Goal: Task Accomplishment & Management: Complete application form

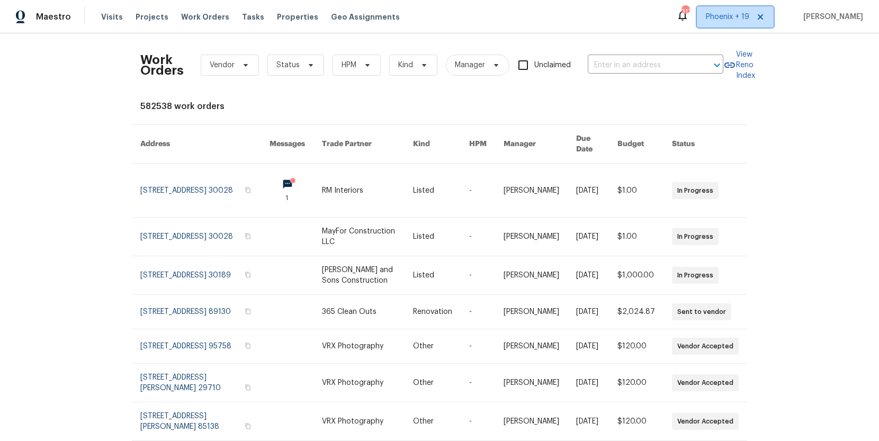
click at [724, 20] on span "Phoenix + 19" at bounding box center [727, 17] width 43 height 11
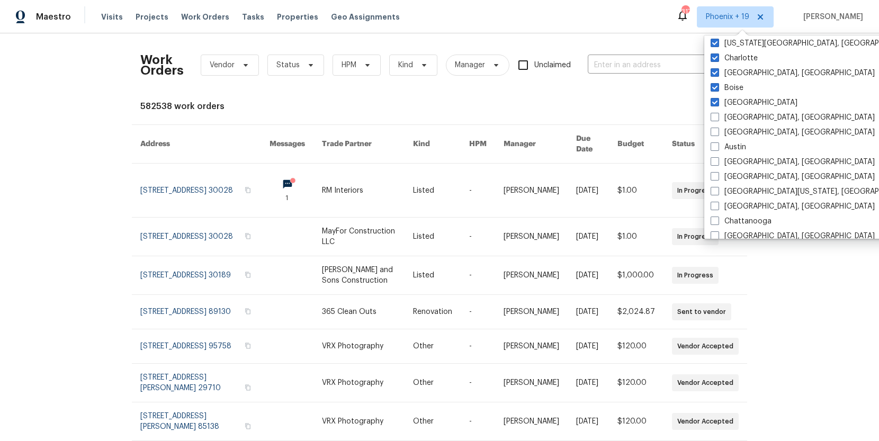
scroll to position [256, 0]
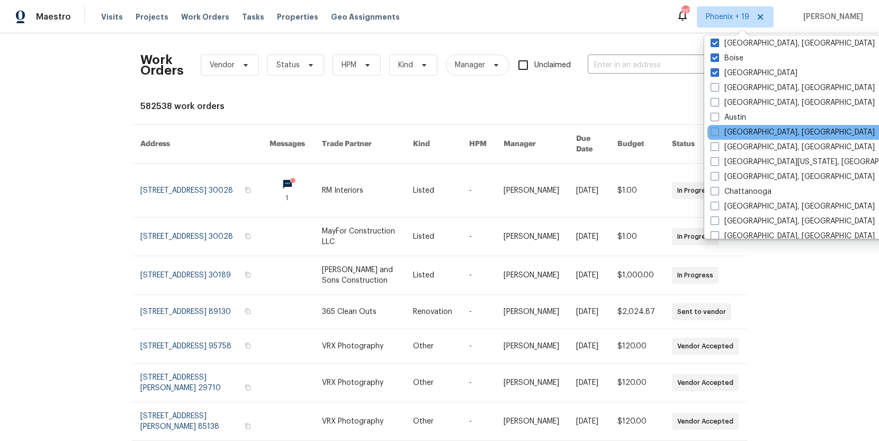
drag, startPoint x: 733, startPoint y: 146, endPoint x: 727, endPoint y: 138, distance: 10.3
click at [733, 146] on label "[GEOGRAPHIC_DATA], [GEOGRAPHIC_DATA]" at bounding box center [793, 147] width 164 height 11
click at [718, 146] on input "[GEOGRAPHIC_DATA], [GEOGRAPHIC_DATA]" at bounding box center [714, 145] width 7 height 7
checkbox input "true"
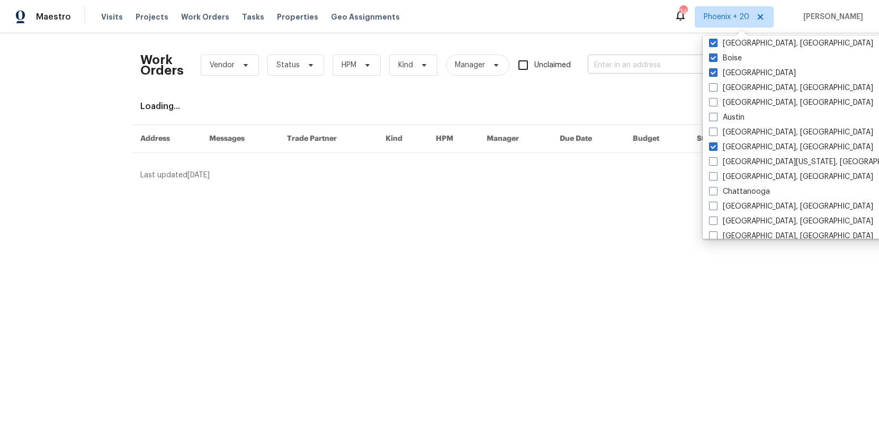
click at [642, 66] on input "text" at bounding box center [641, 65] width 106 height 16
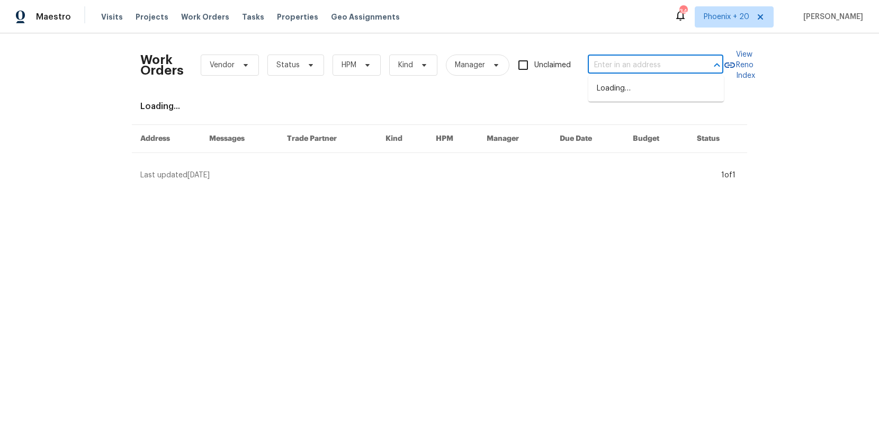
paste input "4408 Canterbury St, Mount Olive, AL 35117"
type input "4408 Canterbury St, Mount Olive, AL 35117"
click at [621, 89] on li "4408 Canterbury St, Mount Olive, AL 35117" at bounding box center [656, 88] width 136 height 17
click at [156, 13] on span "Projects" at bounding box center [152, 17] width 33 height 11
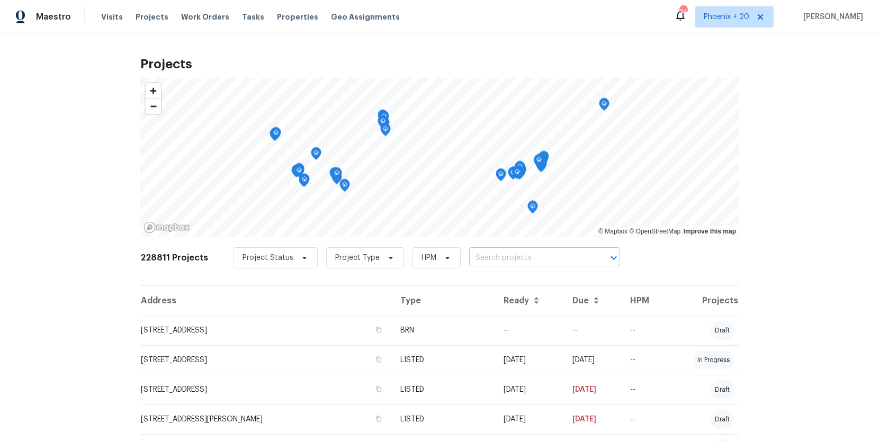
click at [517, 254] on input "text" at bounding box center [529, 258] width 121 height 16
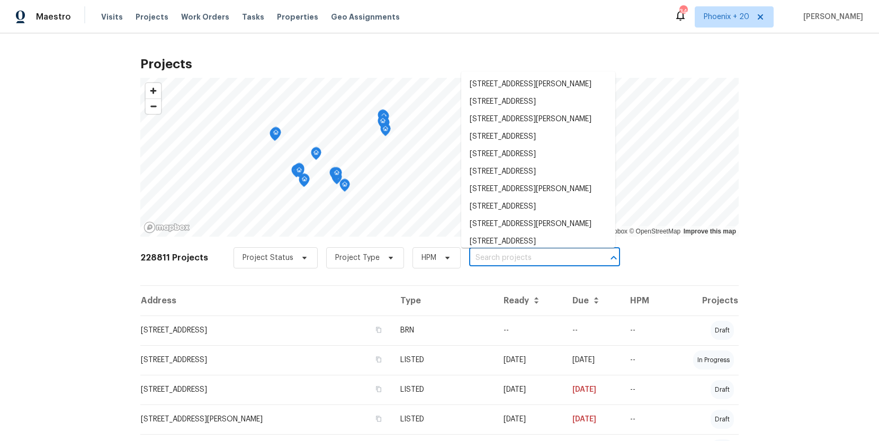
paste input "4408 Canterbury St, Mount Olive, AL 35117"
type input "4408 Canterbury St, Mount Olive, AL 35117"
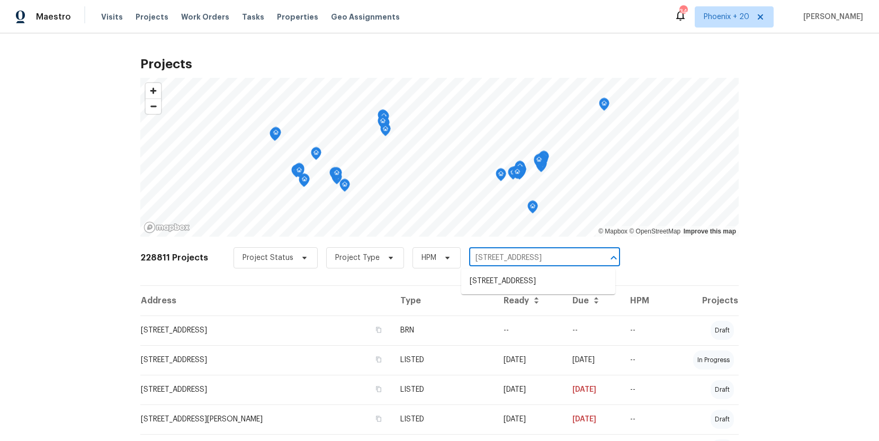
click at [517, 269] on ul "4408 Canterbury St, Mount Olive, AL 35117" at bounding box center [538, 281] width 154 height 26
click at [518, 285] on li "4408 Canterbury St, Mount Olive, AL 35117" at bounding box center [538, 281] width 154 height 17
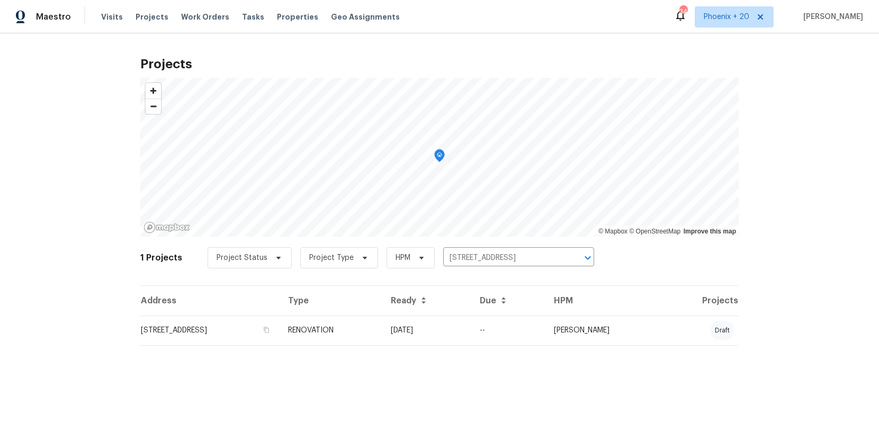
drag, startPoint x: 422, startPoint y: 326, endPoint x: 426, endPoint y: 331, distance: 6.7
click at [382, 326] on td "RENOVATION" at bounding box center [331, 331] width 103 height 30
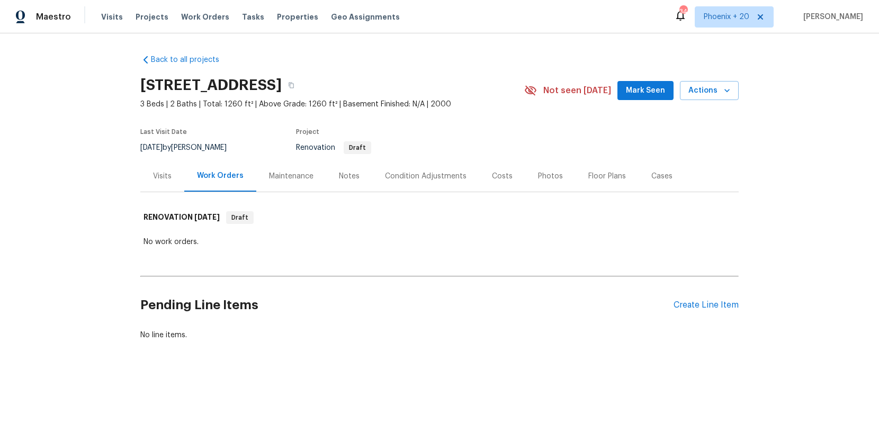
click at [702, 311] on div "Pending Line Items Create Line Item" at bounding box center [439, 305] width 598 height 49
click at [701, 306] on div "Create Line Item" at bounding box center [706, 305] width 65 height 10
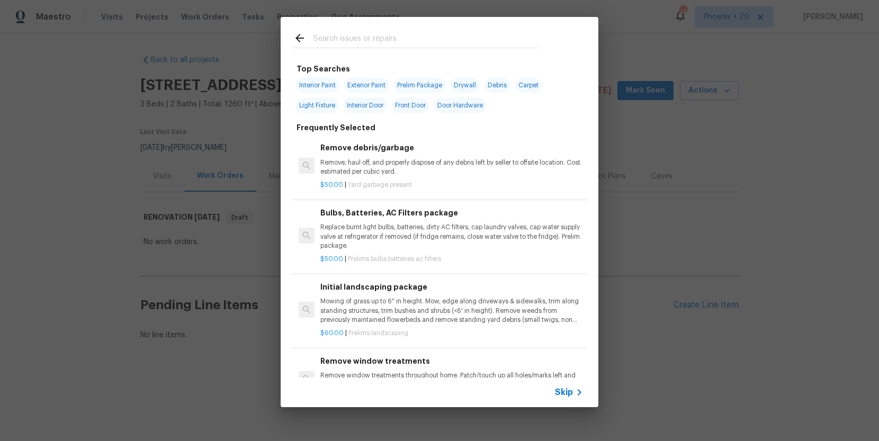
click at [381, 34] on input "text" at bounding box center [425, 40] width 225 height 16
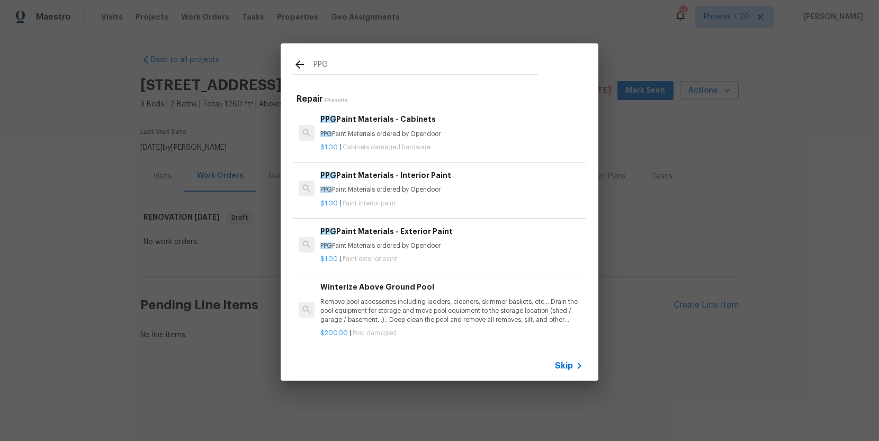
type input "PPG"
click at [467, 185] on p "PPG Paint Materials ordered by Opendoor" at bounding box center [451, 189] width 263 height 9
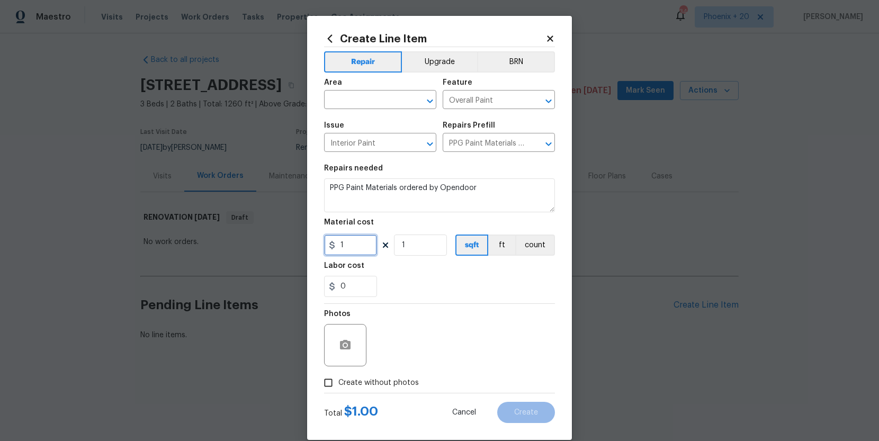
click at [356, 241] on input "1" at bounding box center [350, 245] width 53 height 21
drag, startPoint x: 356, startPoint y: 241, endPoint x: 313, endPoint y: 240, distance: 42.9
click at [313, 240] on div "Create Line Item Repair Upgrade BRN Area ​ Feature Overall Paint ​ Issue Interi…" at bounding box center [439, 228] width 265 height 424
type input "938.93"
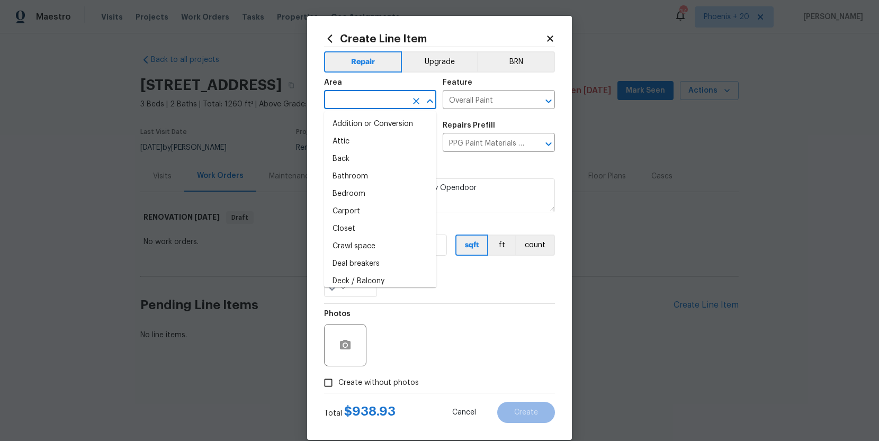
click at [340, 98] on input "text" at bounding box center [365, 101] width 83 height 16
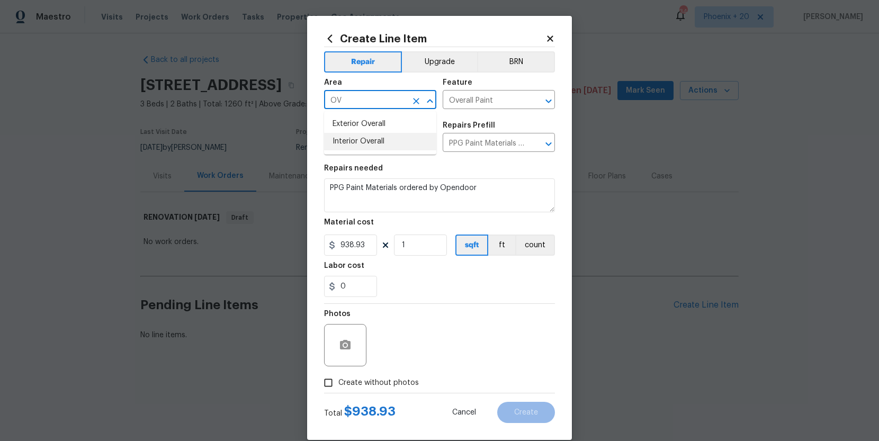
drag, startPoint x: 363, startPoint y: 138, endPoint x: 364, endPoint y: 144, distance: 5.8
click at [363, 138] on li "Interior Overall" at bounding box center [380, 141] width 112 height 17
type input "Interior Overall"
drag, startPoint x: 369, startPoint y: 393, endPoint x: 378, endPoint y: 375, distance: 19.9
click at [369, 392] on form "Repair Upgrade BRN Area Interior Overall ​ Feature Overall Paint ​ Issue Interi…" at bounding box center [439, 235] width 231 height 376
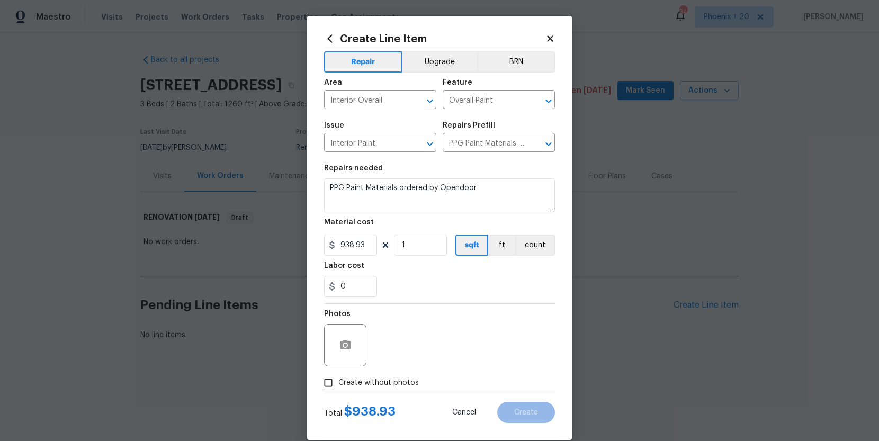
click at [378, 375] on label "Create without photos" at bounding box center [368, 383] width 101 height 20
click at [338, 375] on input "Create without photos" at bounding box center [328, 383] width 20 height 20
checkbox input "true"
click at [399, 365] on textarea at bounding box center [465, 345] width 180 height 42
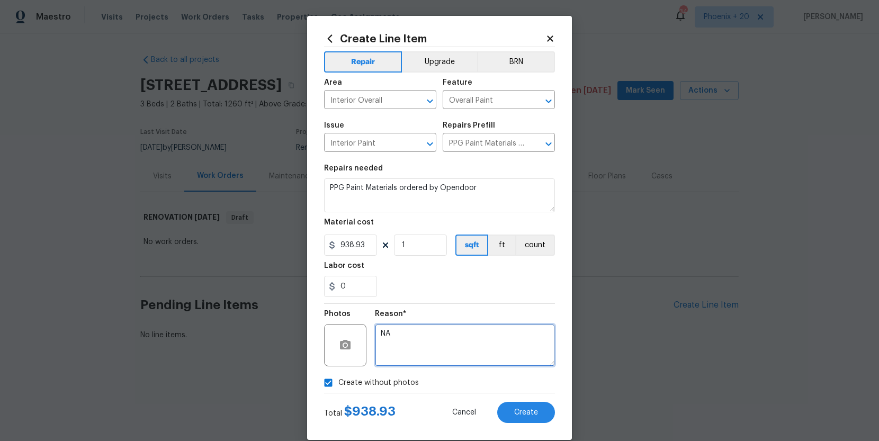
type textarea "NA"
click at [556, 417] on div "Create Line Item Repair Upgrade BRN Area Interior Overall ​ Feature Overall Pai…" at bounding box center [439, 228] width 265 height 424
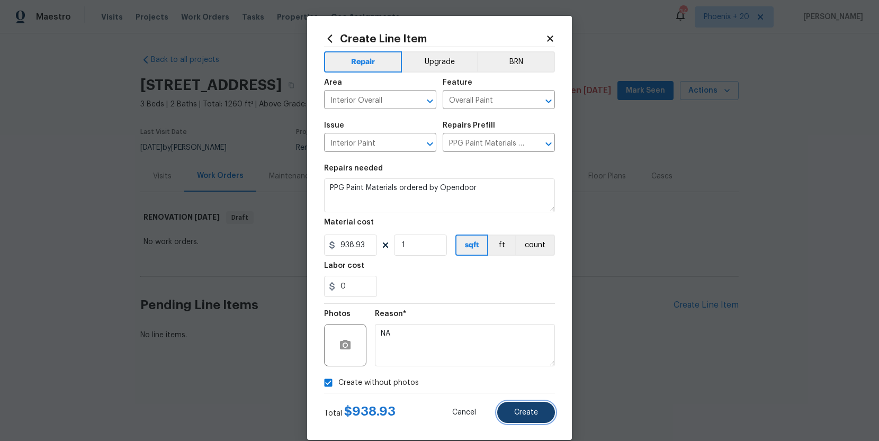
click at [543, 411] on button "Create" at bounding box center [526, 412] width 58 height 21
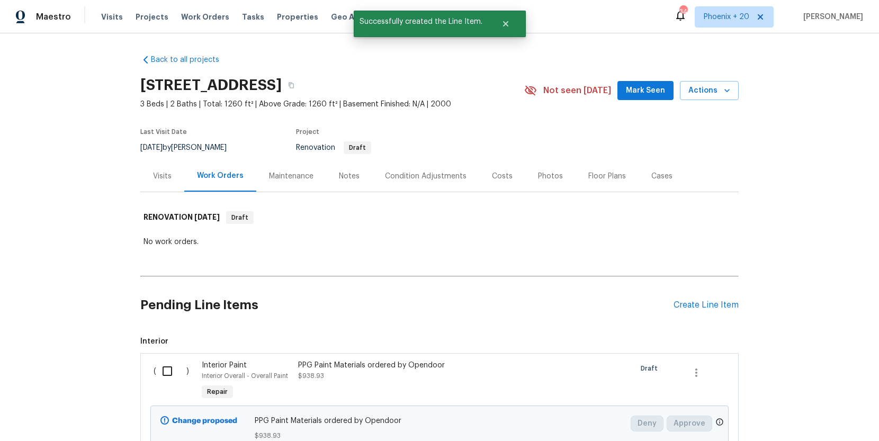
scroll to position [60, 0]
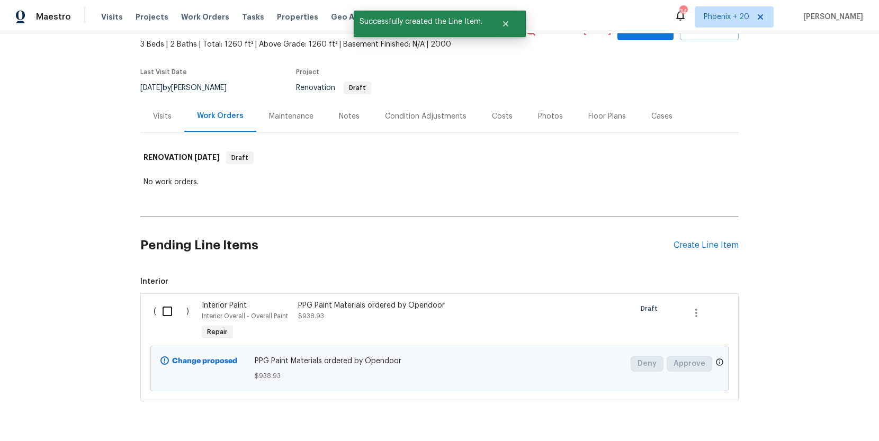
drag, startPoint x: 168, startPoint y: 303, endPoint x: 422, endPoint y: 375, distance: 263.7
click at [169, 303] on input "checkbox" at bounding box center [171, 311] width 30 height 22
checkbox input "true"
click at [800, 405] on button "Create Work Order" at bounding box center [818, 415] width 87 height 20
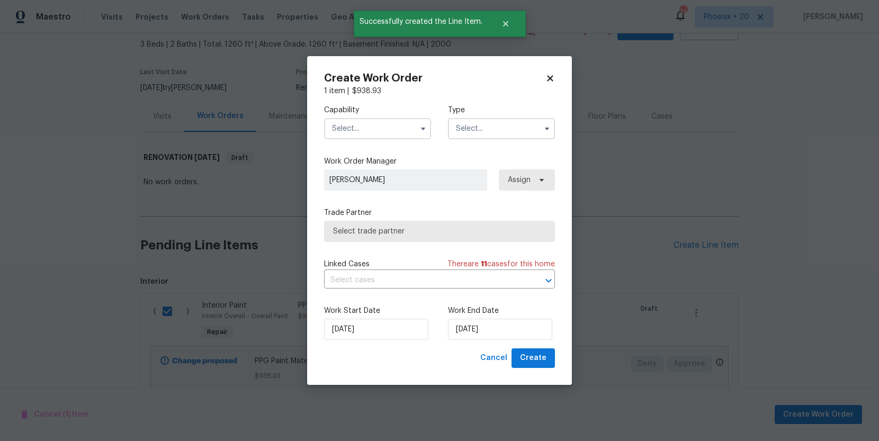
click at [372, 136] on input "text" at bounding box center [377, 128] width 107 height 21
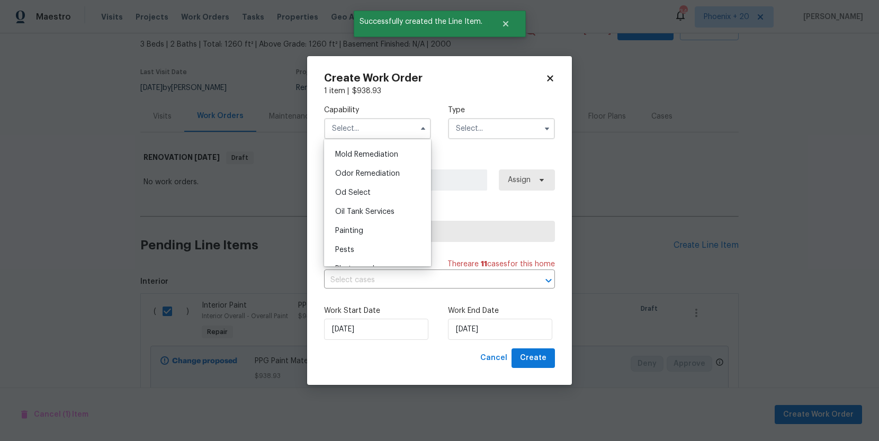
scroll to position [818, 0]
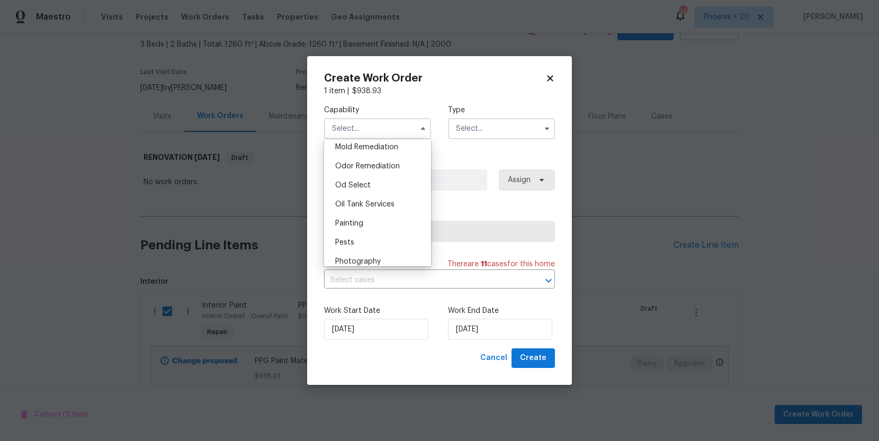
click at [372, 226] on div "Painting" at bounding box center [378, 223] width 102 height 19
type input "Painting"
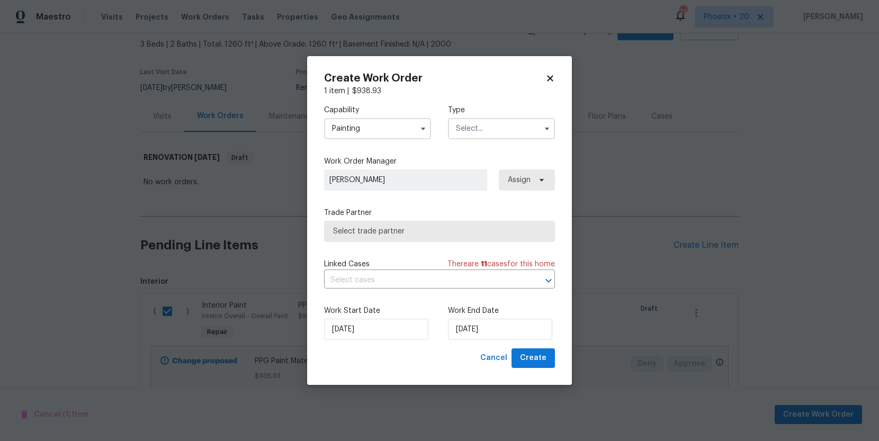
click at [471, 137] on input "text" at bounding box center [501, 128] width 107 height 21
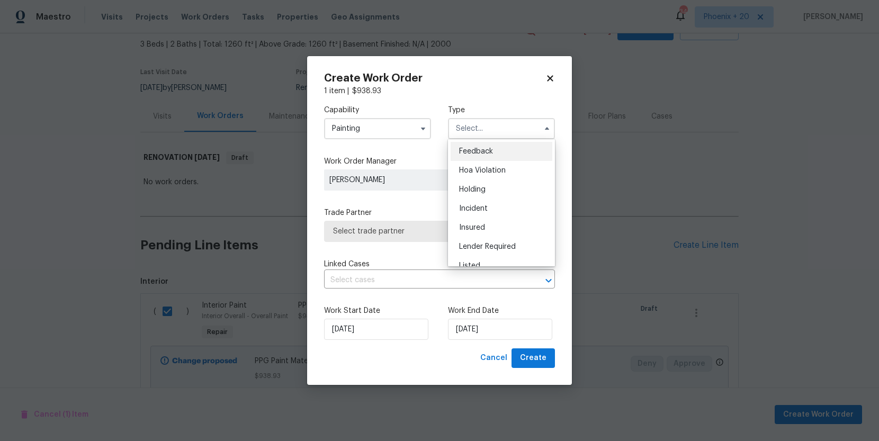
scroll to position [240, 0]
drag, startPoint x: 479, startPoint y: 176, endPoint x: 489, endPoint y: 180, distance: 11.2
click at [479, 176] on span "Renovation" at bounding box center [478, 177] width 39 height 7
type input "Renovation"
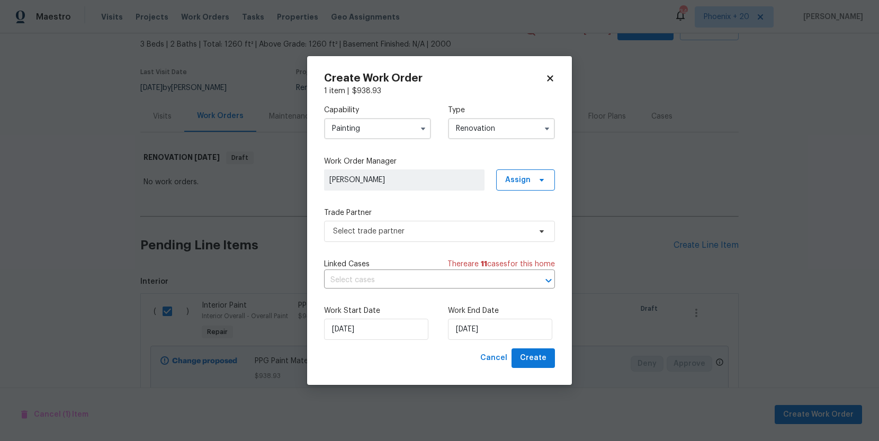
click at [493, 182] on div "Brian Holloway Assign" at bounding box center [439, 179] width 231 height 21
click at [508, 190] on span "Assign" at bounding box center [525, 179] width 59 height 21
click at [509, 218] on div "Assign to me" at bounding box center [530, 225] width 59 height 15
click at [507, 223] on div "Assign to me" at bounding box center [527, 225] width 46 height 11
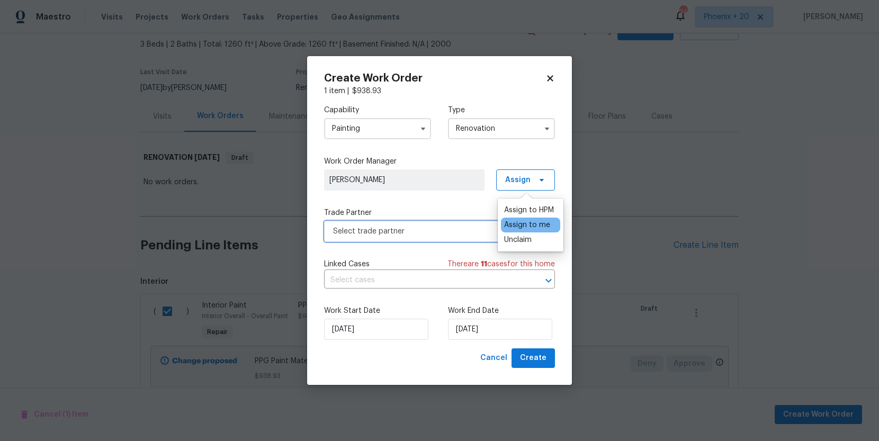
click at [440, 236] on span "Select trade partner" at bounding box center [432, 231] width 198 height 11
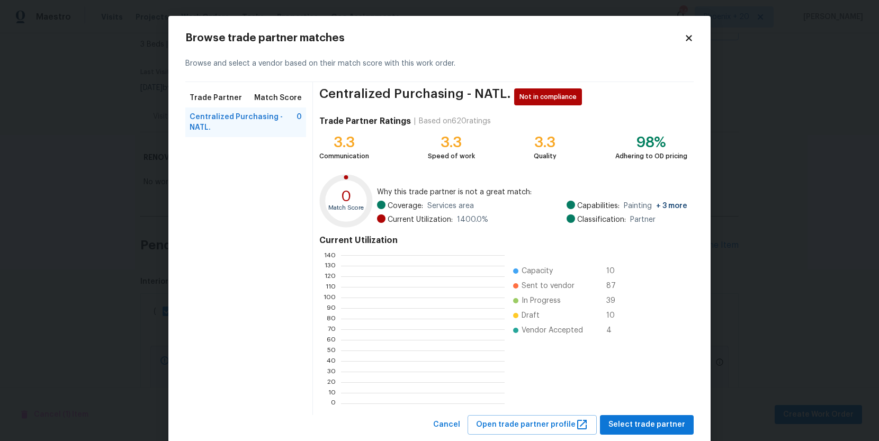
scroll to position [148, 164]
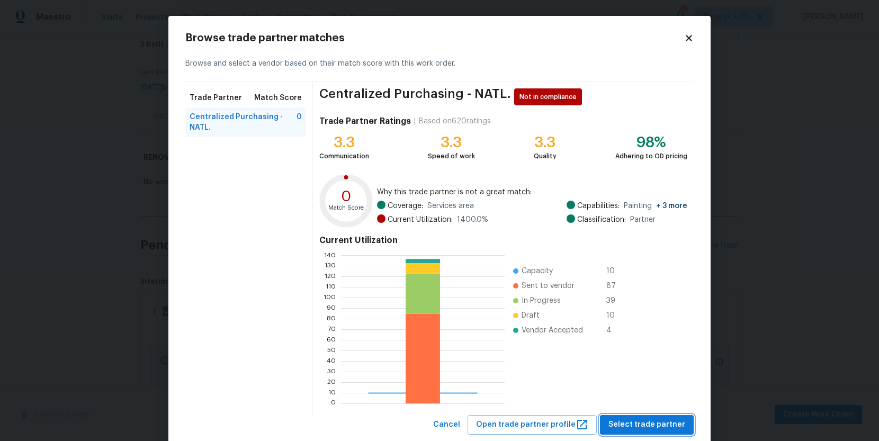
click at [652, 418] on span "Select trade partner" at bounding box center [646, 424] width 77 height 13
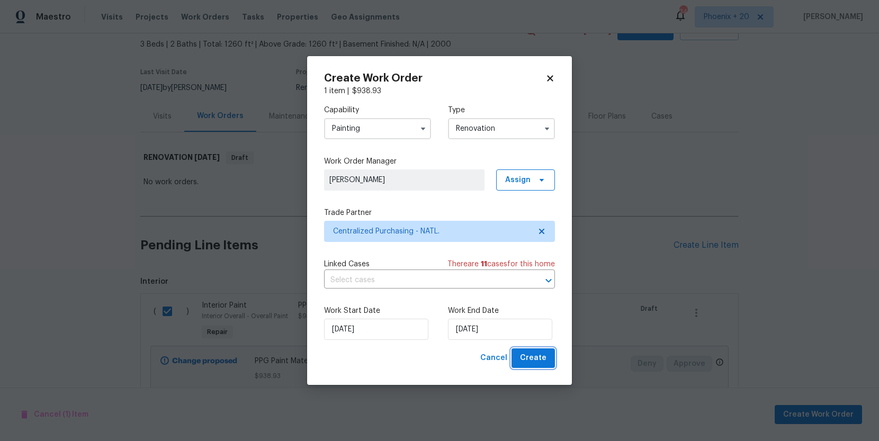
click at [527, 352] on span "Create" at bounding box center [533, 358] width 26 height 13
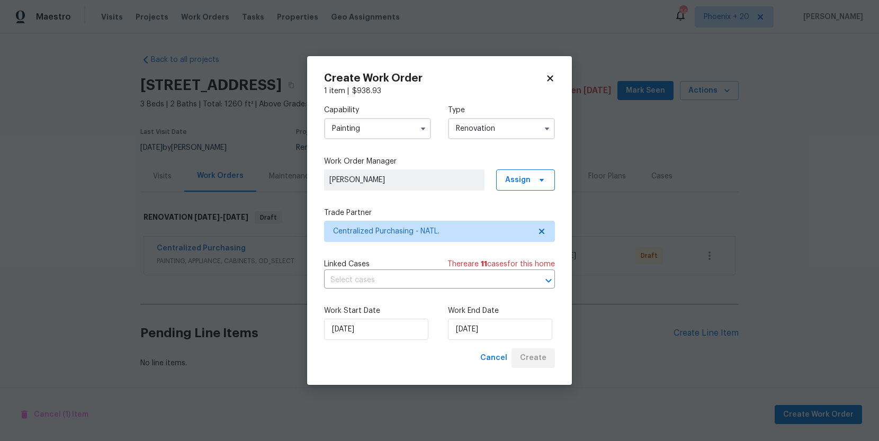
scroll to position [0, 0]
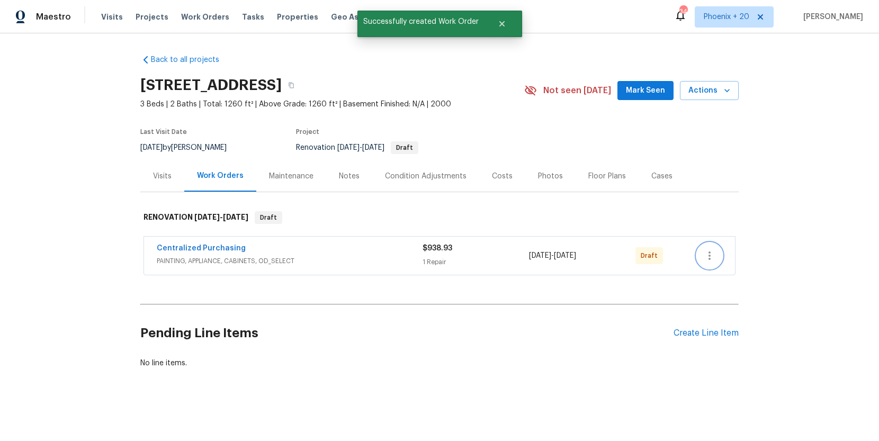
click at [711, 256] on icon "button" at bounding box center [709, 255] width 13 height 13
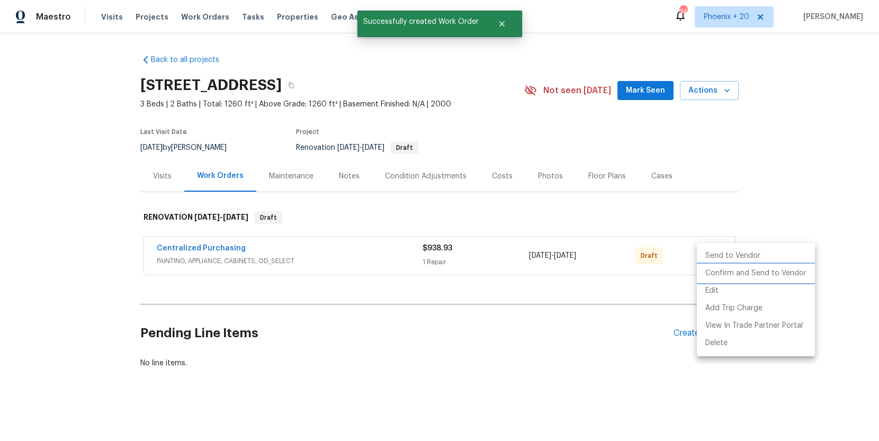
click at [714, 268] on li "Confirm and Send to Vendor" at bounding box center [756, 273] width 118 height 17
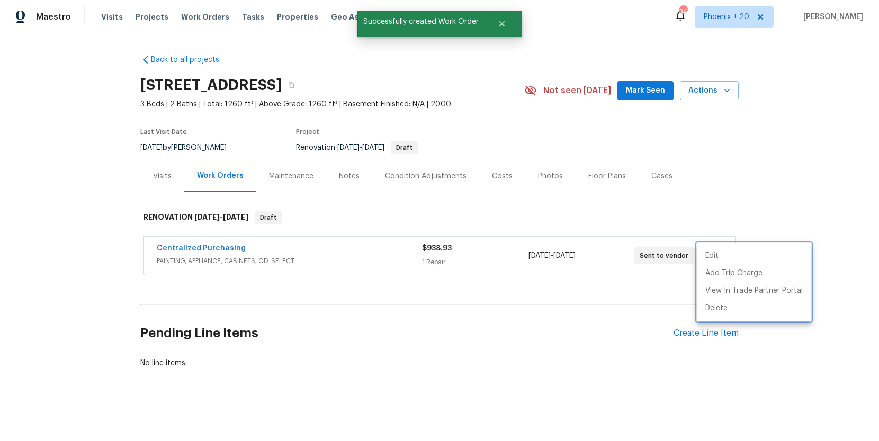
drag, startPoint x: 268, startPoint y: 258, endPoint x: 230, endPoint y: 254, distance: 38.4
click at [264, 257] on div at bounding box center [439, 220] width 879 height 441
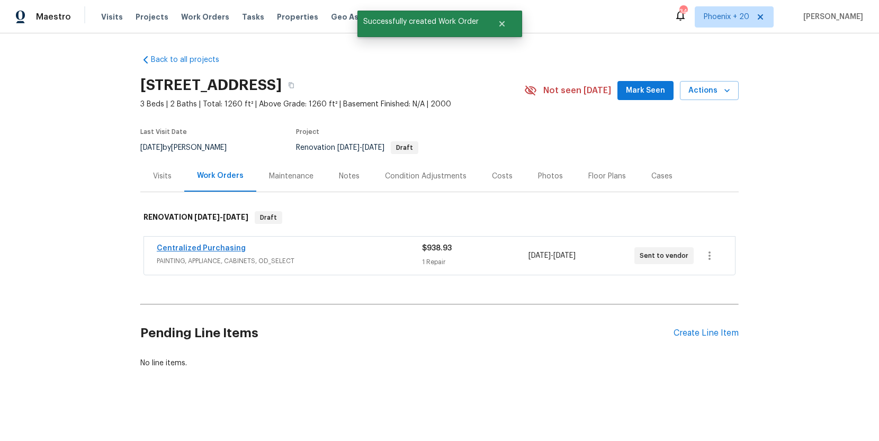
click at [226, 252] on span "Centralized Purchasing" at bounding box center [201, 248] width 89 height 11
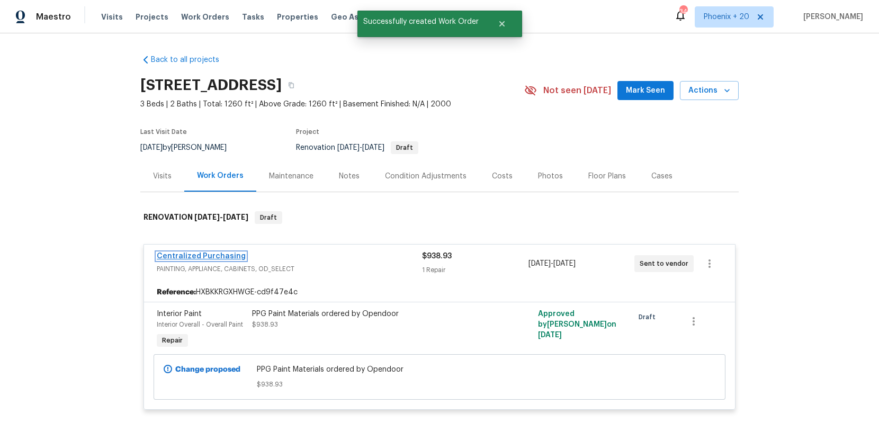
click at [235, 256] on link "Centralized Purchasing" at bounding box center [201, 256] width 89 height 7
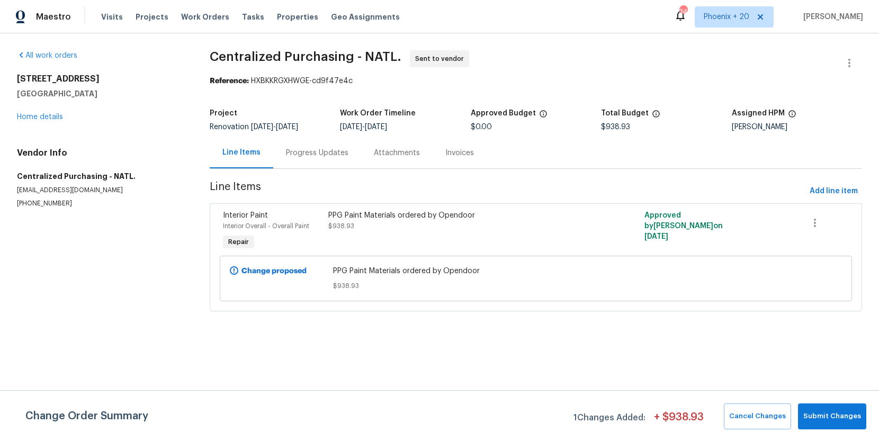
drag, startPoint x: 186, startPoint y: 16, endPoint x: 391, endPoint y: 12, distance: 205.0
click at [187, 17] on span "Work Orders" at bounding box center [205, 17] width 48 height 11
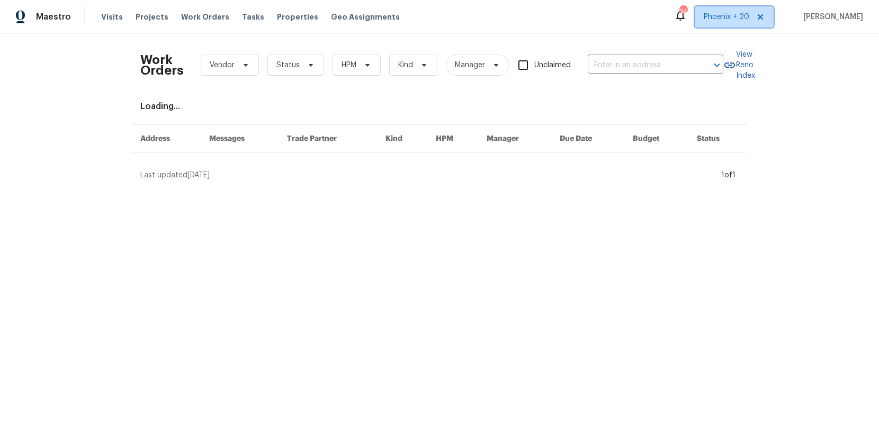
drag, startPoint x: 728, startPoint y: 13, endPoint x: 723, endPoint y: 30, distance: 17.2
click at [728, 13] on span "Phoenix + 20" at bounding box center [727, 17] width 46 height 11
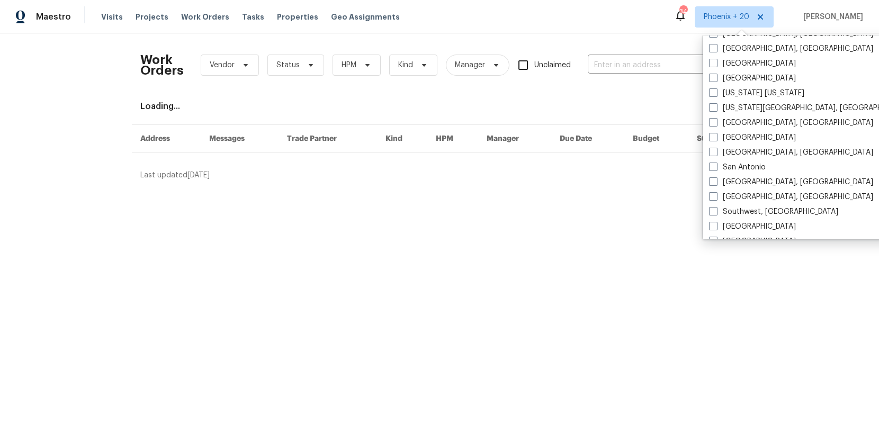
scroll to position [710, 0]
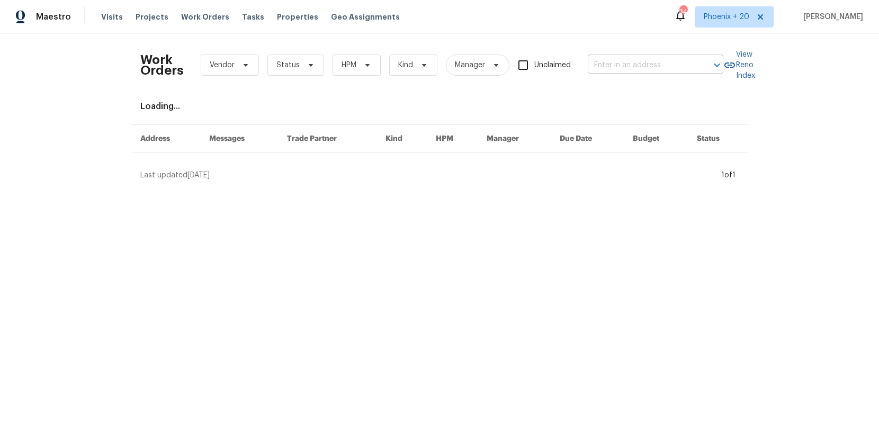
drag, startPoint x: 633, startPoint y: 40, endPoint x: 634, endPoint y: 61, distance: 21.2
click at [633, 40] on div "Work Orders Vendor Status HPM Kind Manager Unclaimed ​ View Reno Index Loading.…" at bounding box center [439, 111] width 879 height 156
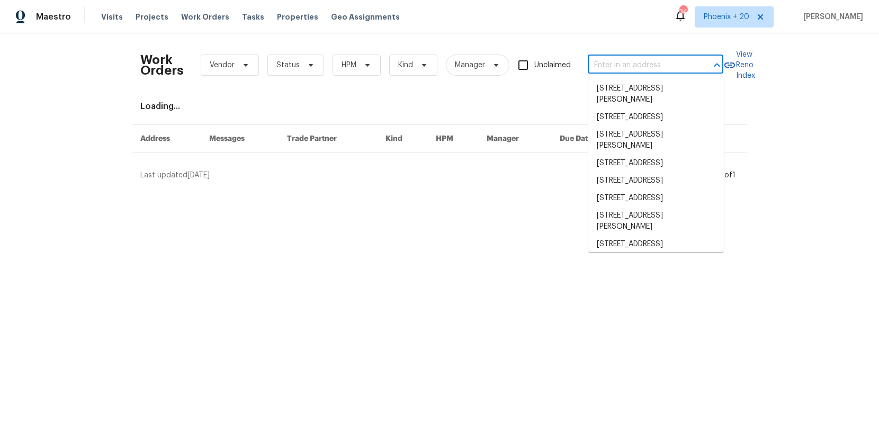
click at [634, 61] on input "text" at bounding box center [641, 65] width 106 height 16
paste input "[STREET_ADDRESS][PERSON_NAME]"
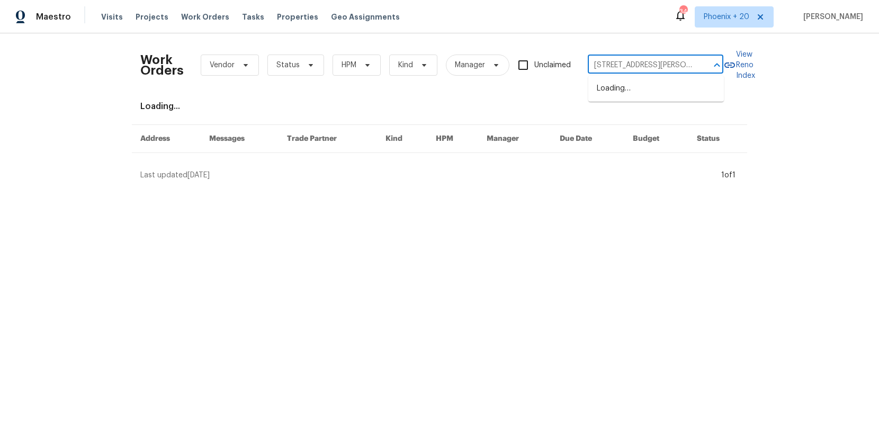
scroll to position [0, 16]
type input "[STREET_ADDRESS][PERSON_NAME]"
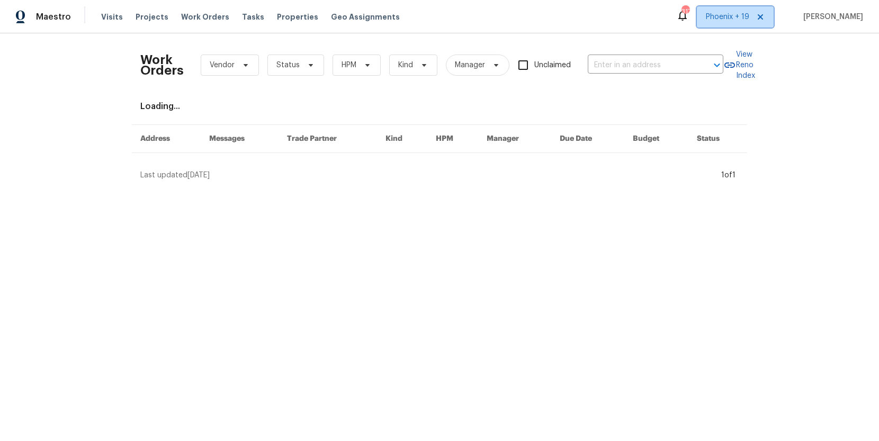
drag, startPoint x: 726, startPoint y: 15, endPoint x: 725, endPoint y: 26, distance: 10.6
click at [726, 15] on span "Phoenix + 19" at bounding box center [727, 17] width 43 height 11
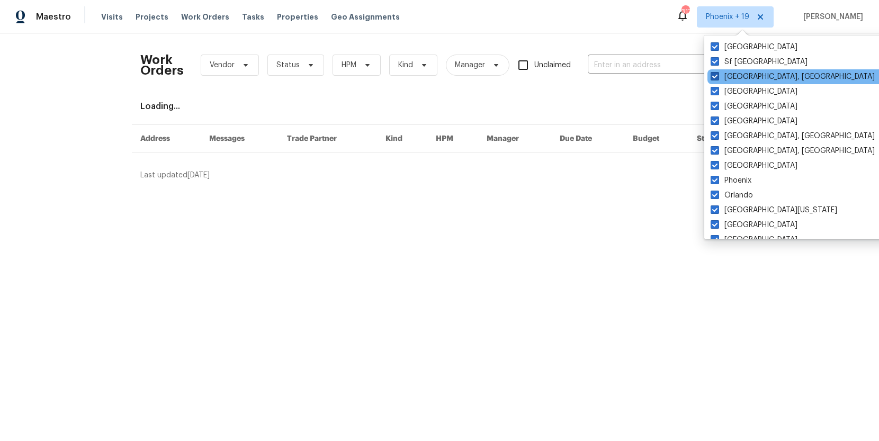
scroll to position [710, 0]
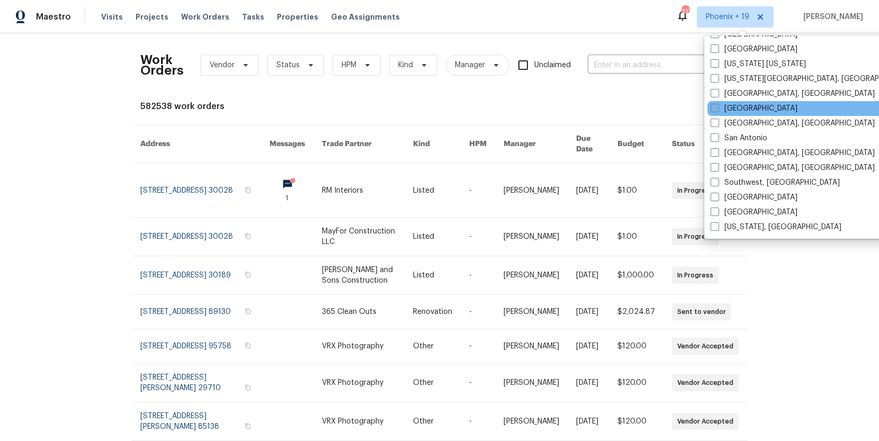
click at [738, 112] on label "[GEOGRAPHIC_DATA]" at bounding box center [754, 108] width 87 height 11
click at [718, 110] on input "[GEOGRAPHIC_DATA]" at bounding box center [714, 106] width 7 height 7
checkbox input "true"
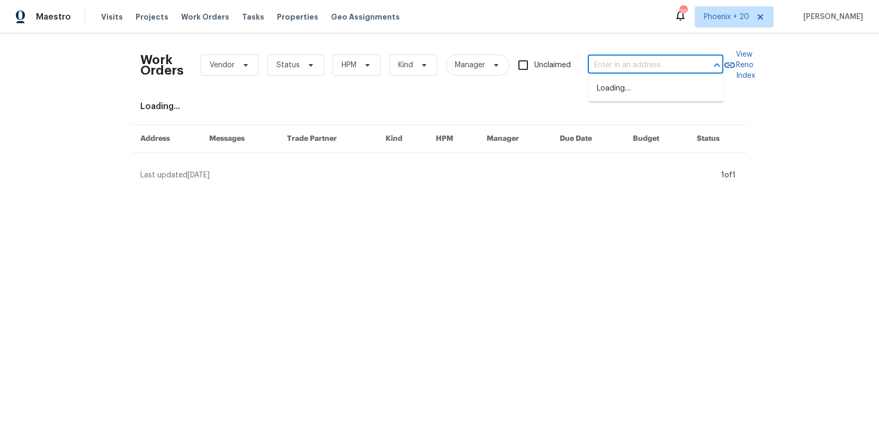
click at [628, 58] on input "text" at bounding box center [641, 65] width 106 height 16
paste input "[STREET_ADDRESS][PERSON_NAME]"
type input "[STREET_ADDRESS][PERSON_NAME]"
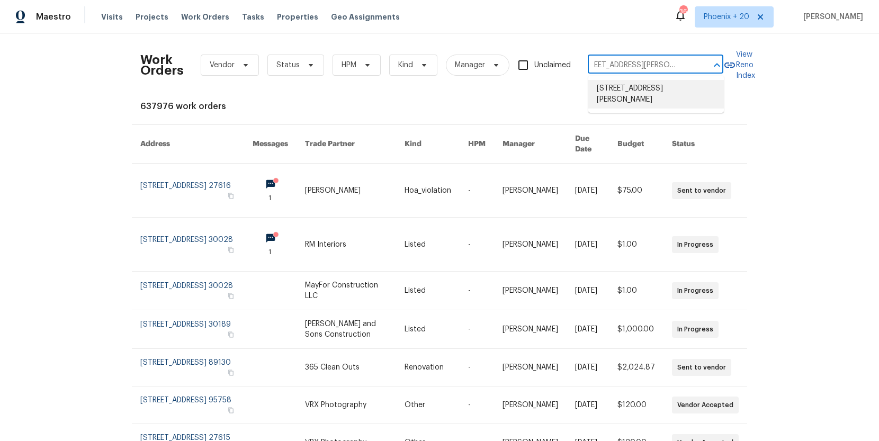
click at [629, 92] on li "[STREET_ADDRESS][PERSON_NAME]" at bounding box center [656, 94] width 136 height 29
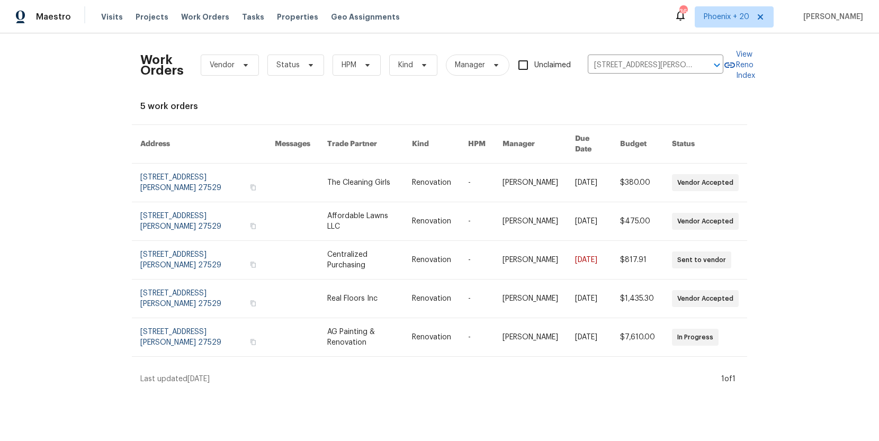
click at [386, 198] on tbody "[STREET_ADDRESS][PERSON_NAME] The Cleaning Girls Renovation - [PERSON_NAME] [DA…" at bounding box center [439, 260] width 615 height 193
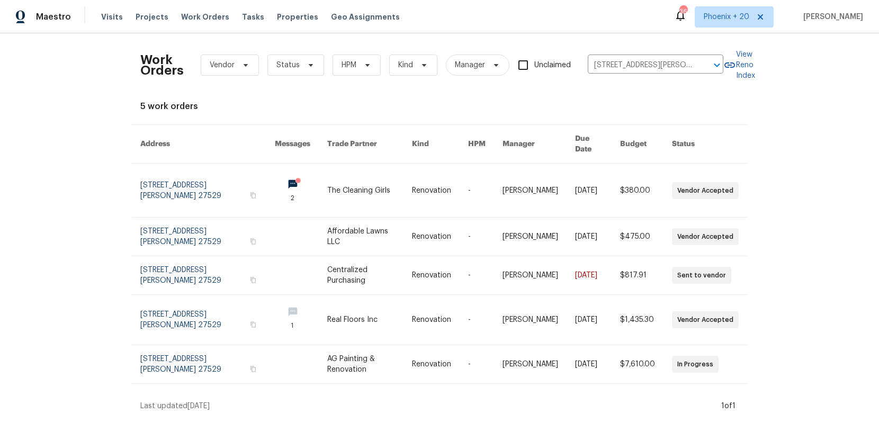
click at [372, 274] on link at bounding box center [369, 275] width 85 height 38
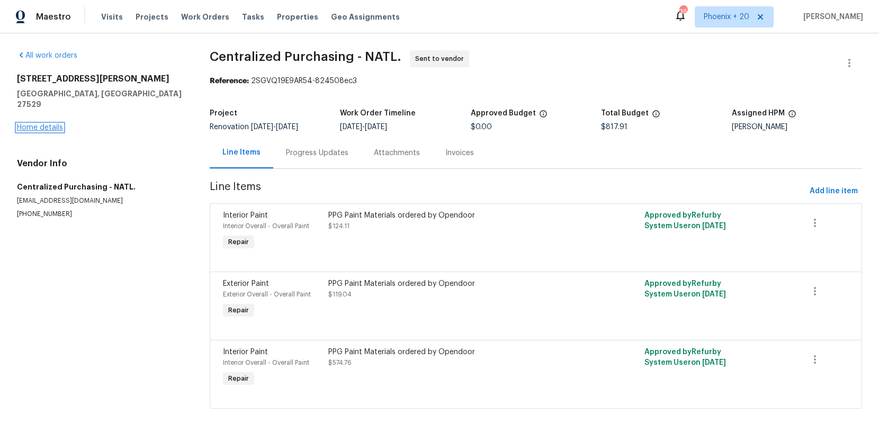
click at [55, 124] on link "Home details" at bounding box center [40, 127] width 46 height 7
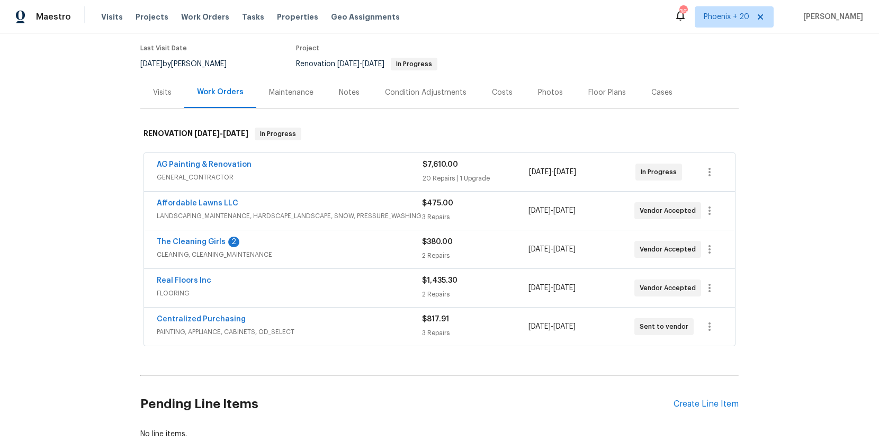
scroll to position [86, 0]
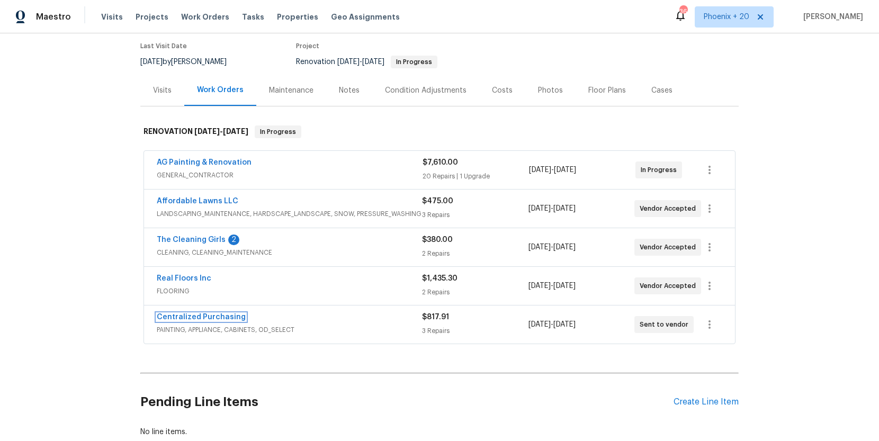
drag, startPoint x: 222, startPoint y: 316, endPoint x: 232, endPoint y: 316, distance: 9.5
click at [222, 316] on link "Centralized Purchasing" at bounding box center [201, 316] width 89 height 7
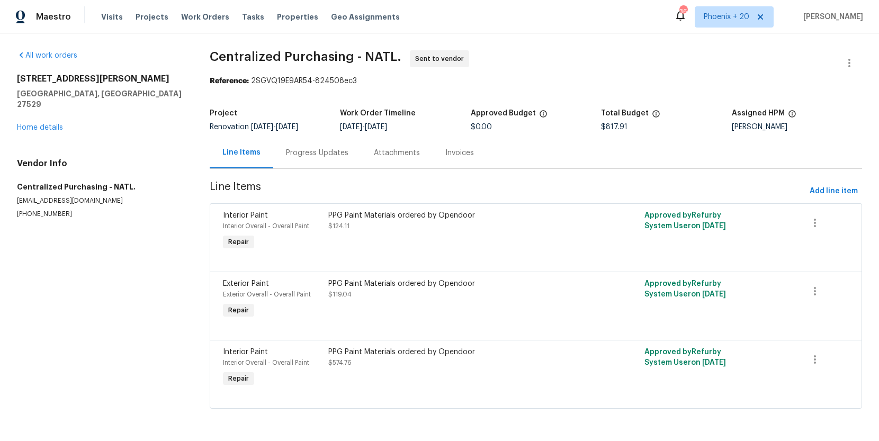
click at [822, 179] on section "Centralized Purchasing - NATL. Sent to vendor Reference: 2SGVQ19E9AR54-824508ec…" at bounding box center [536, 235] width 652 height 371
click at [820, 190] on span "Add line item" at bounding box center [834, 191] width 48 height 13
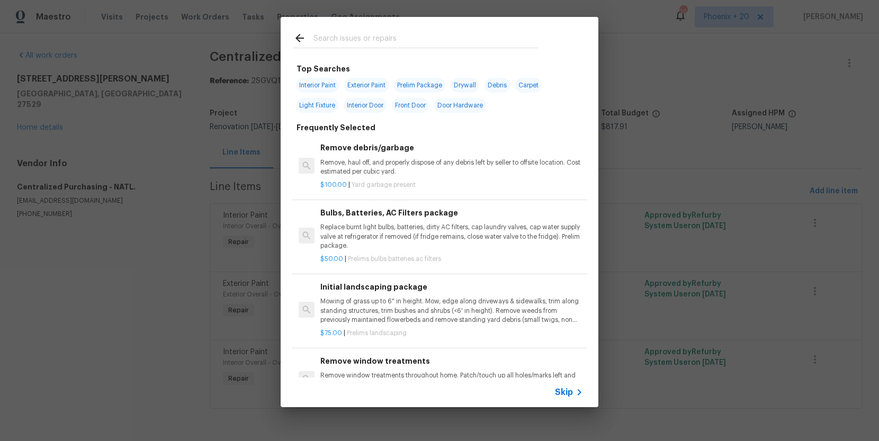
click at [435, 41] on input "text" at bounding box center [425, 40] width 225 height 16
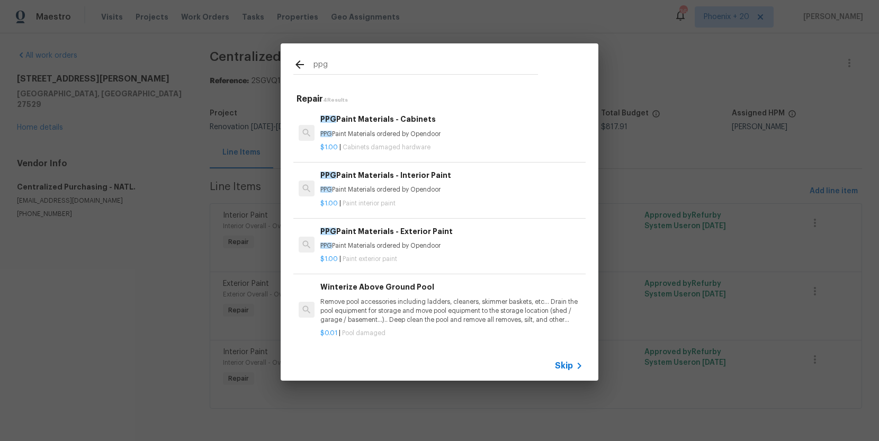
type input "ppg"
click at [517, 257] on p "$1.00 | Paint exterior paint" at bounding box center [451, 259] width 263 height 9
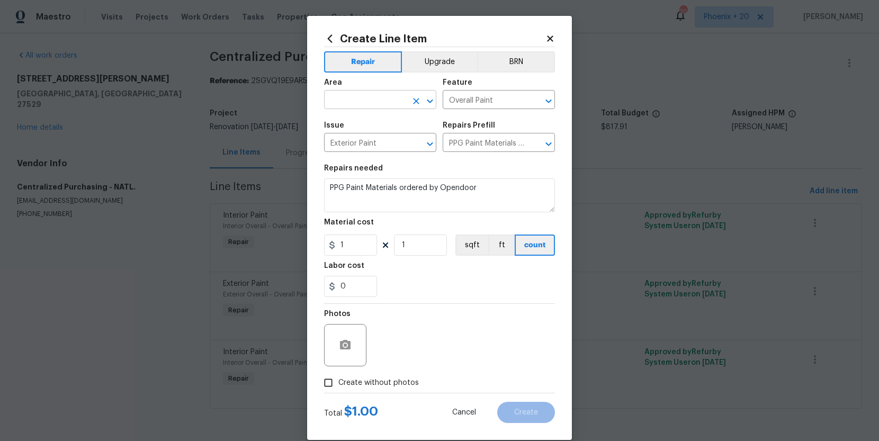
click at [389, 111] on span "Area ​" at bounding box center [380, 94] width 112 height 43
click at [383, 103] on input "text" at bounding box center [365, 101] width 83 height 16
click at [396, 128] on li "Exterior Overall" at bounding box center [380, 123] width 112 height 17
type input "Exterior Overall"
drag, startPoint x: 468, startPoint y: 344, endPoint x: 401, endPoint y: 291, distance: 85.6
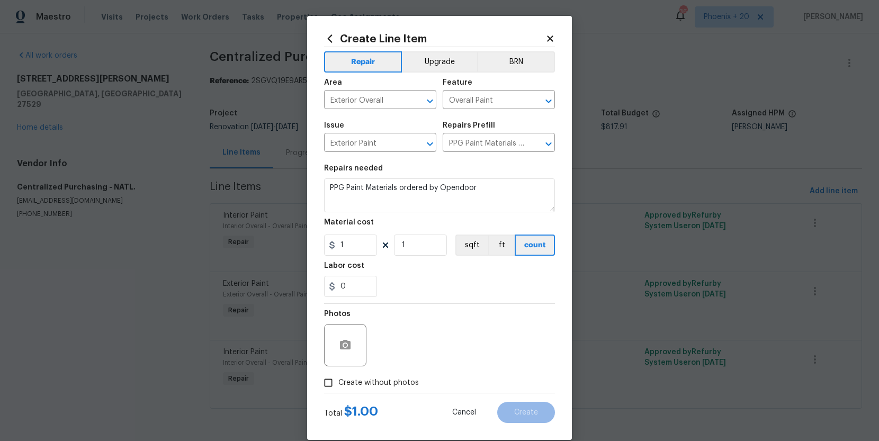
click at [463, 340] on div "Photos" at bounding box center [439, 338] width 231 height 69
drag, startPoint x: 355, startPoint y: 245, endPoint x: 320, endPoint y: 243, distance: 35.5
click at [320, 243] on div "Create Line Item Repair Upgrade BRN Area Exterior Overall ​ Feature Overall Pai…" at bounding box center [439, 228] width 265 height 424
type input "44.34"
drag, startPoint x: 400, startPoint y: 384, endPoint x: 401, endPoint y: 373, distance: 11.2
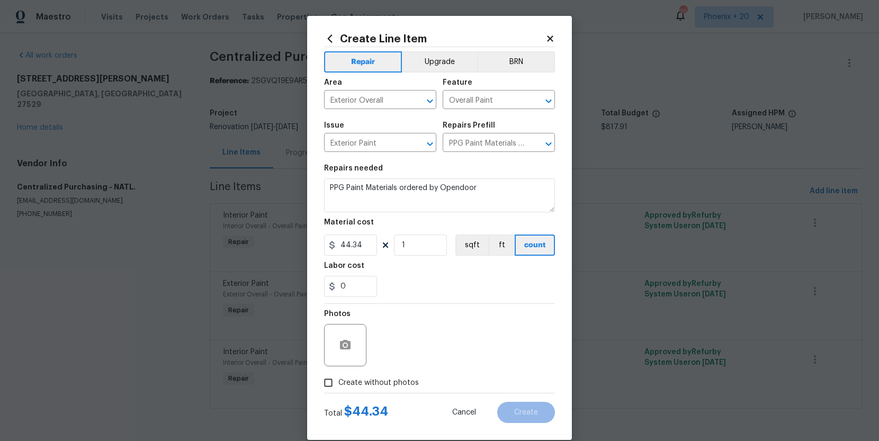
click at [400, 383] on span "Create without photos" at bounding box center [378, 383] width 80 height 11
click at [338, 383] on input "Create without photos" at bounding box center [328, 383] width 20 height 20
checkbox input "true"
click at [414, 353] on textarea at bounding box center [465, 345] width 180 height 42
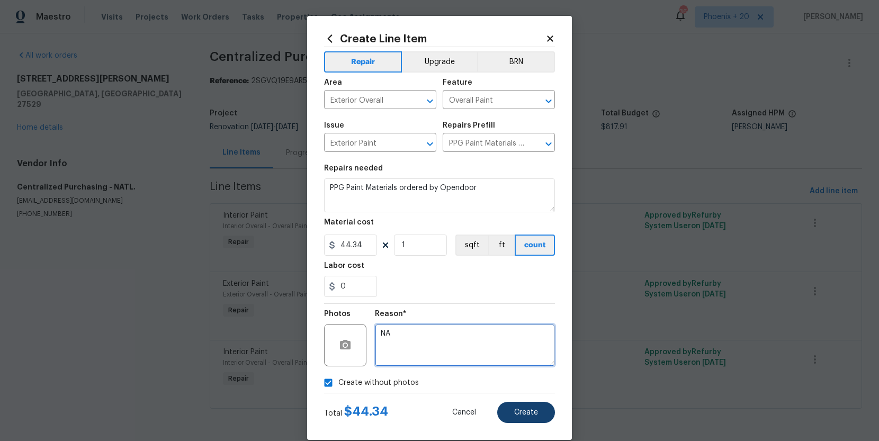
type textarea "NA"
click at [522, 409] on span "Create" at bounding box center [526, 413] width 24 height 8
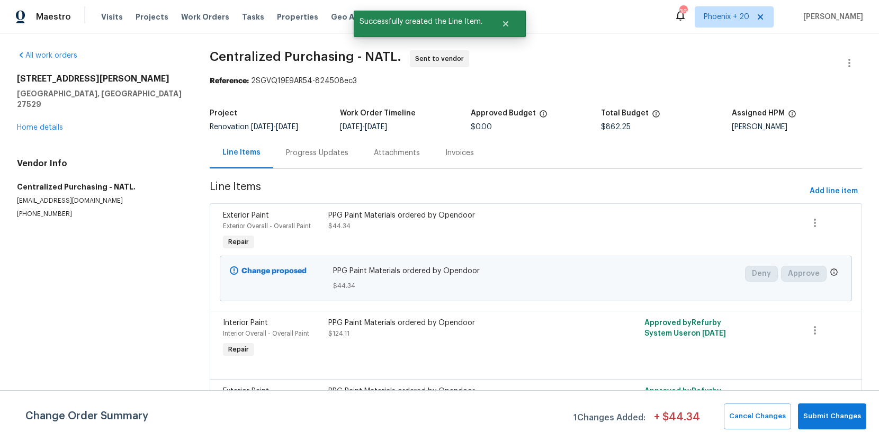
drag, startPoint x: 138, startPoint y: 238, endPoint x: 271, endPoint y: 148, distance: 160.5
click at [139, 238] on section "All work orders [STREET_ADDRESS][PERSON_NAME] Home details Vendor Info Centrali…" at bounding box center [100, 289] width 167 height 479
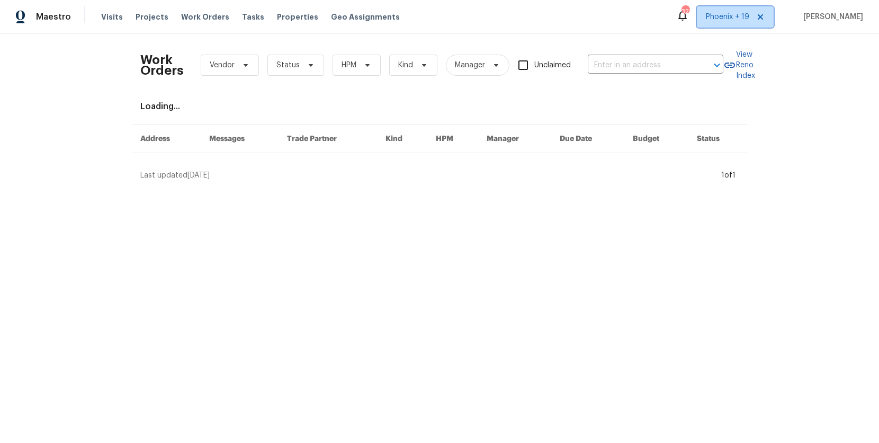
drag, startPoint x: 734, startPoint y: 12, endPoint x: 735, endPoint y: 17, distance: 5.8
click at [703, 12] on span "Phoenix + 19" at bounding box center [727, 17] width 43 height 11
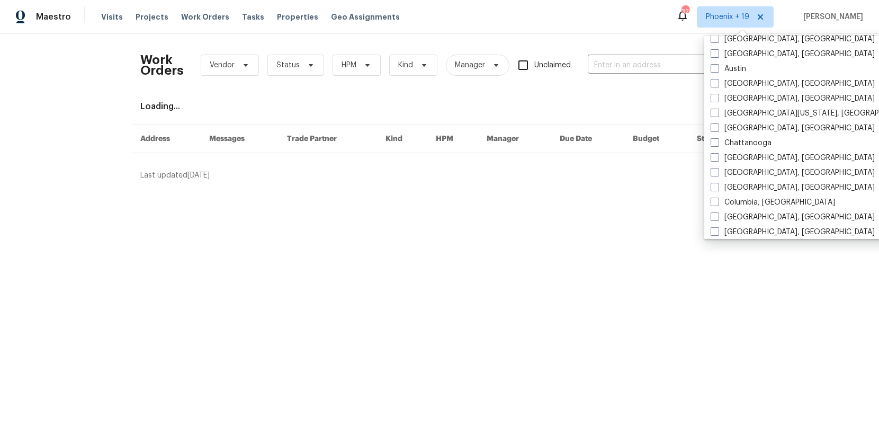
scroll to position [325, 0]
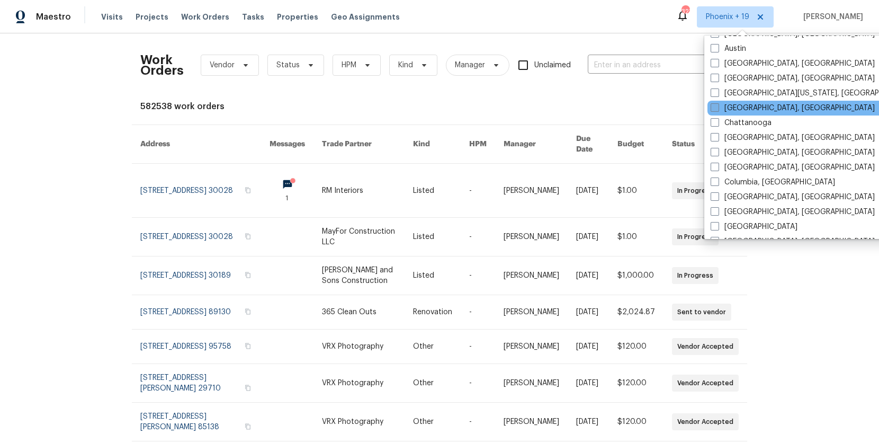
click at [703, 110] on label "[GEOGRAPHIC_DATA], [GEOGRAPHIC_DATA]" at bounding box center [793, 108] width 164 height 11
click at [703, 110] on input "[GEOGRAPHIC_DATA], [GEOGRAPHIC_DATA]" at bounding box center [714, 106] width 7 height 7
checkbox input "true"
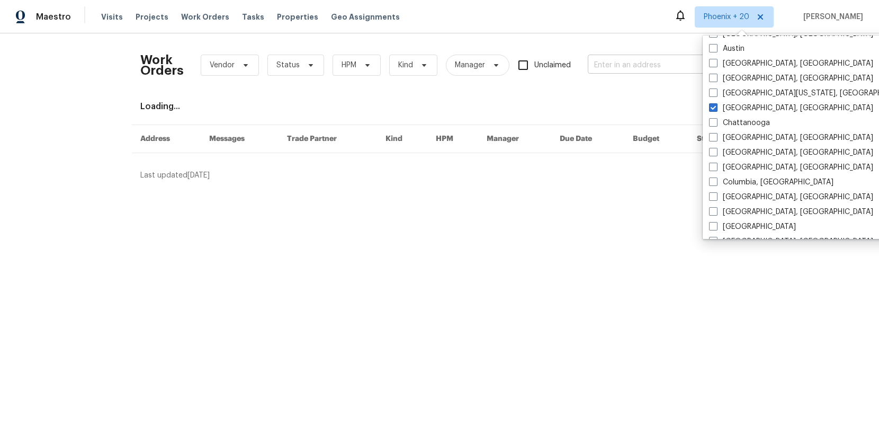
drag, startPoint x: 632, startPoint y: 55, endPoint x: 634, endPoint y: 61, distance: 6.7
click at [632, 55] on div "Work Orders Vendor Status HPM Kind Manager Unclaimed ​" at bounding box center [431, 65] width 583 height 47
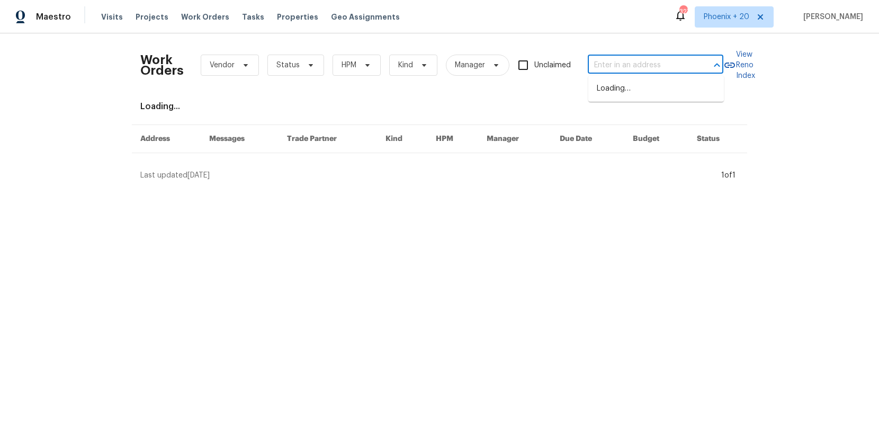
click at [636, 66] on input "text" at bounding box center [641, 65] width 106 height 16
paste input "120 Apache"
type input "120 Apache"
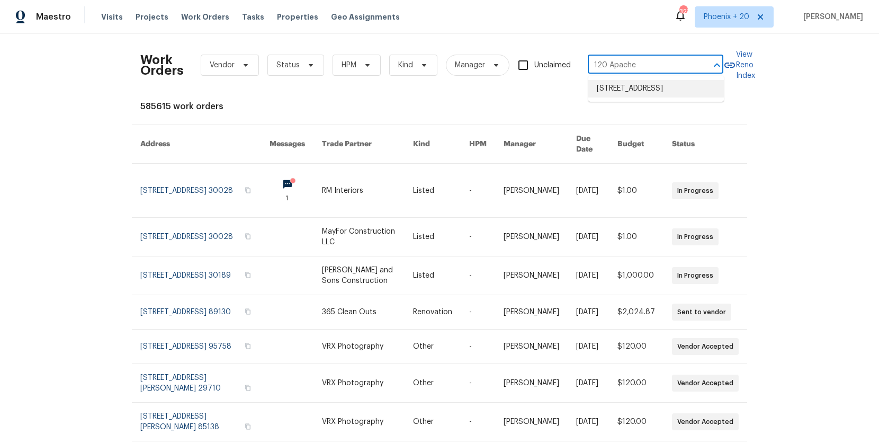
click at [639, 83] on li "120 Apache Dr, Summerville, SC 29483" at bounding box center [656, 88] width 136 height 17
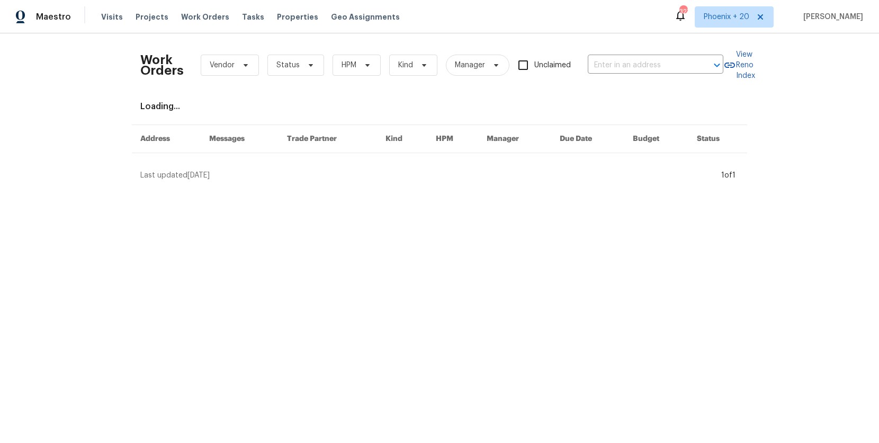
type input "120 Apache Dr, Summerville, SC 29483"
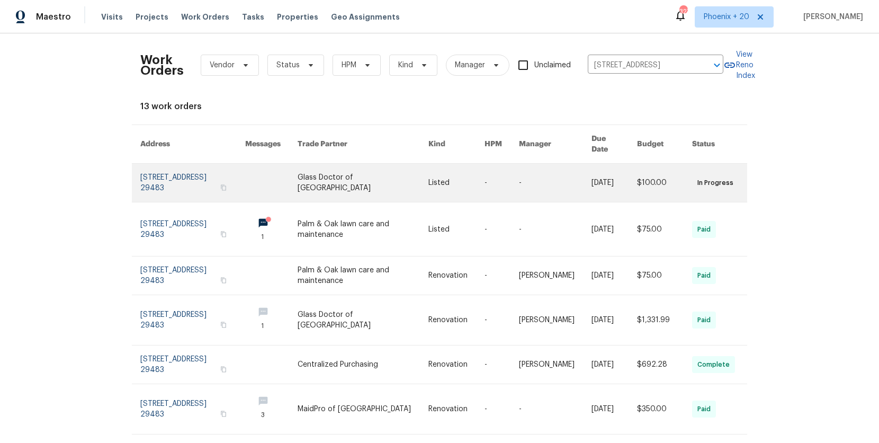
click at [378, 170] on link at bounding box center [363, 183] width 131 height 38
